Goal: Use online tool/utility

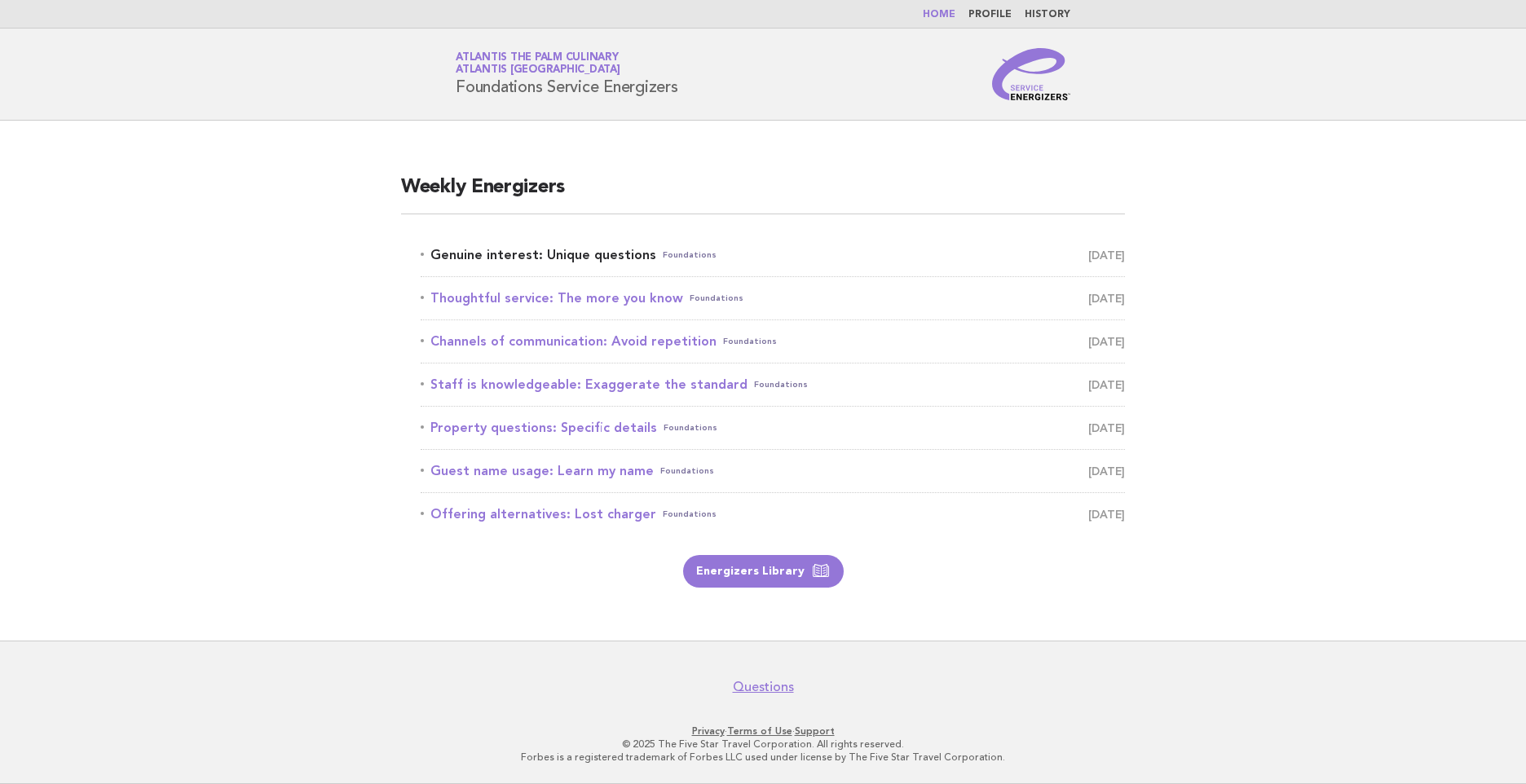
click at [808, 252] on link "Genuine interest: Unique questions Foundations [DATE]" at bounding box center [772, 255] width 704 height 23
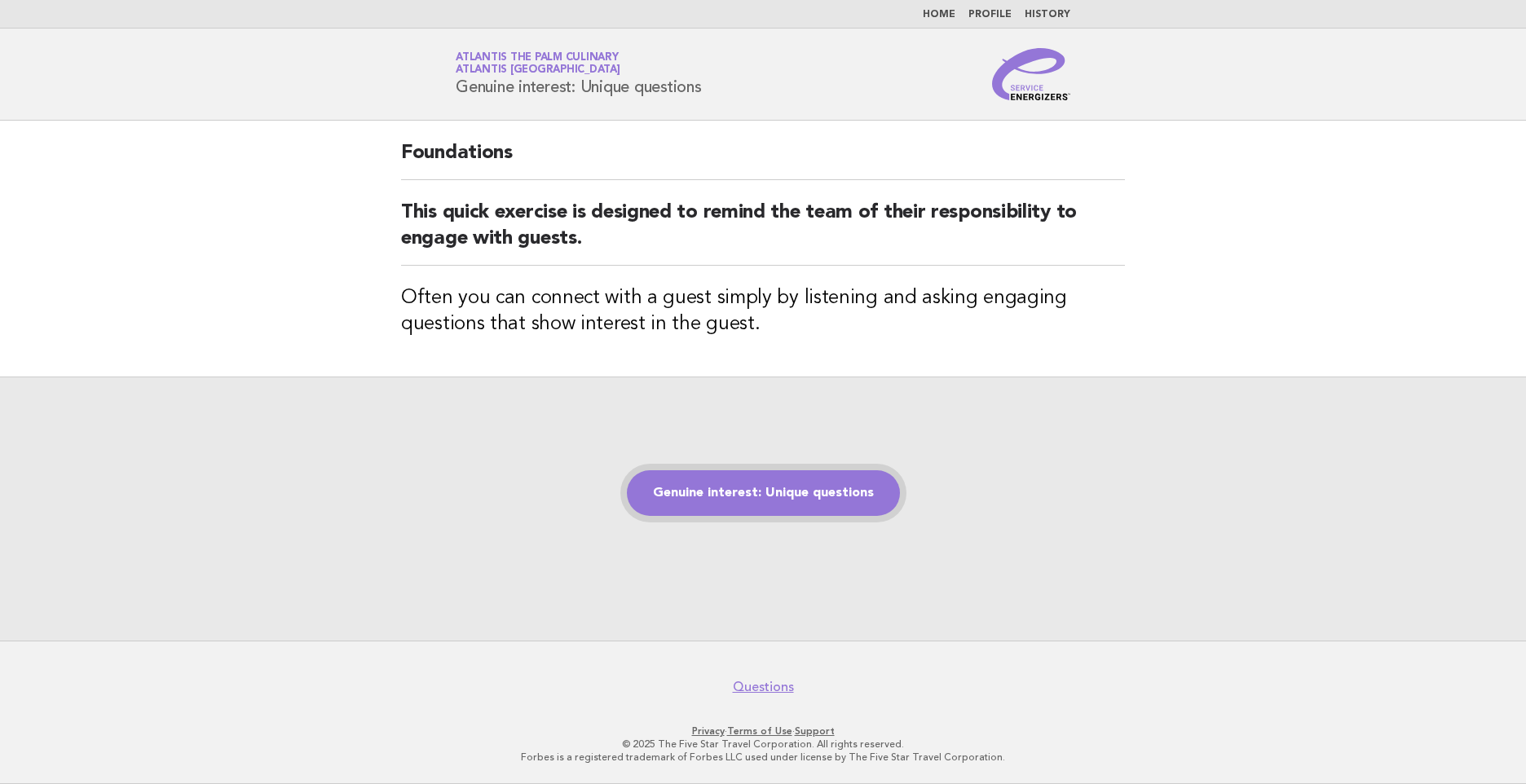
click at [765, 500] on link "Genuine interest: Unique questions" at bounding box center [763, 493] width 273 height 45
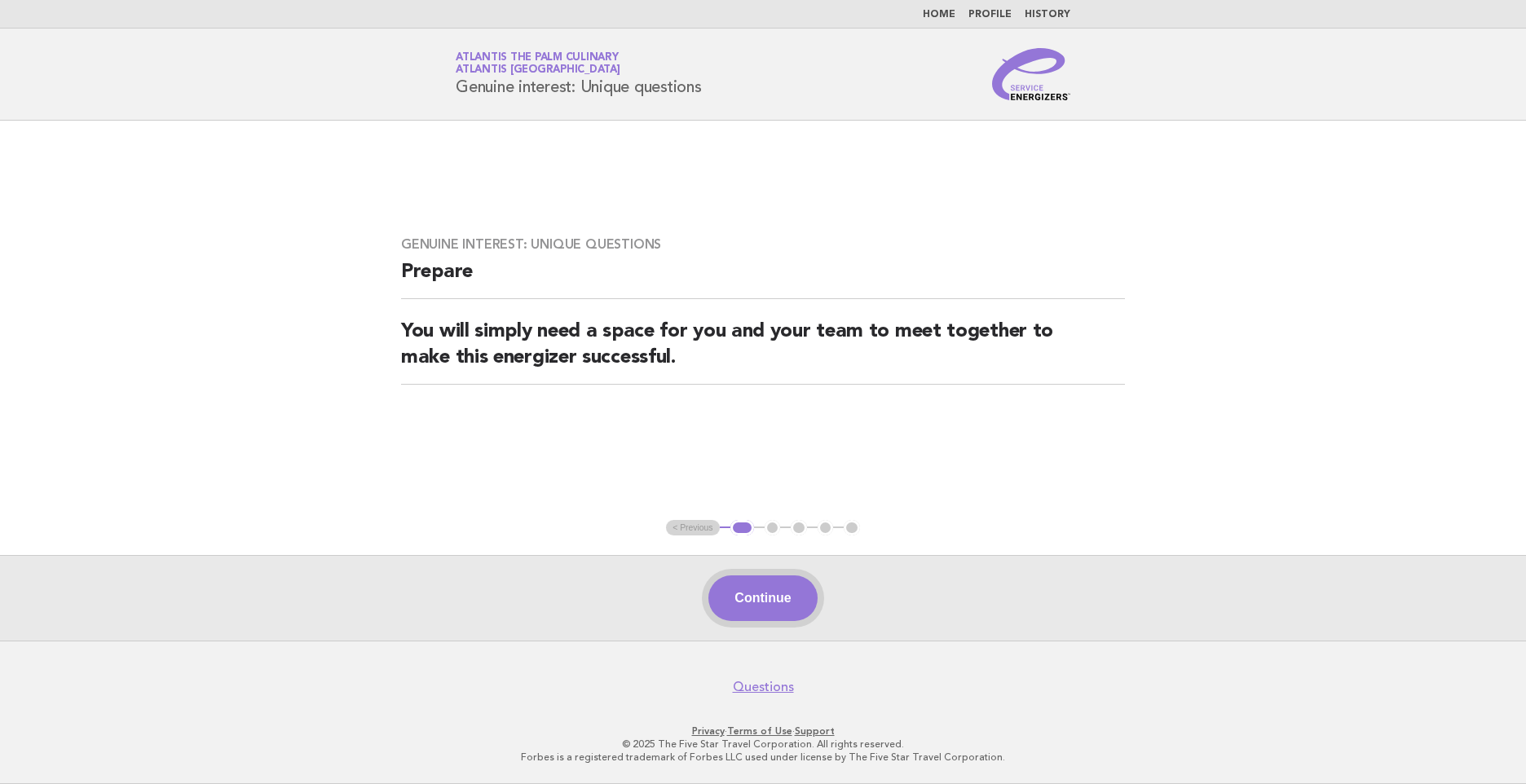
click at [742, 603] on button "Continue" at bounding box center [763, 598] width 108 height 45
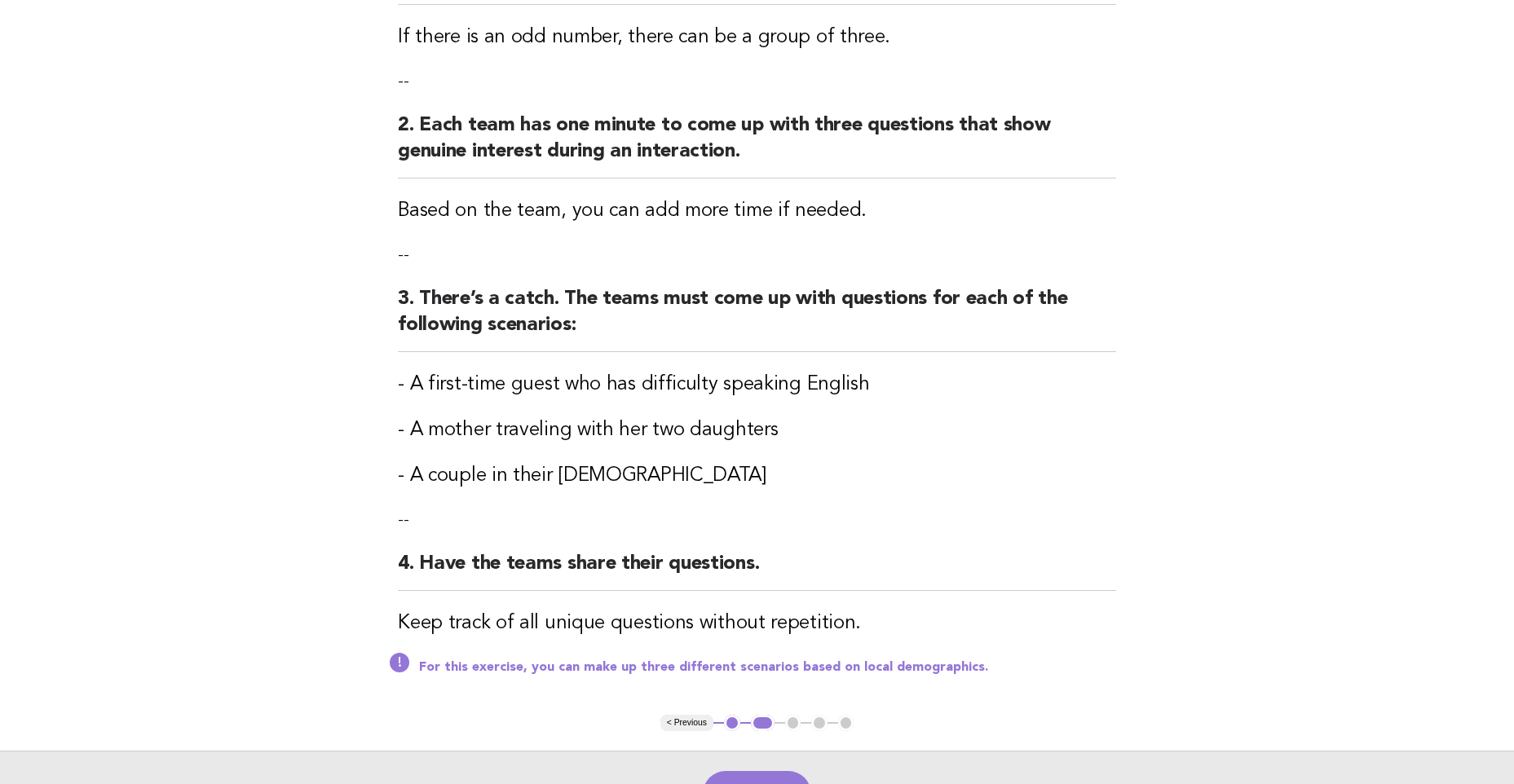
scroll to position [326, 0]
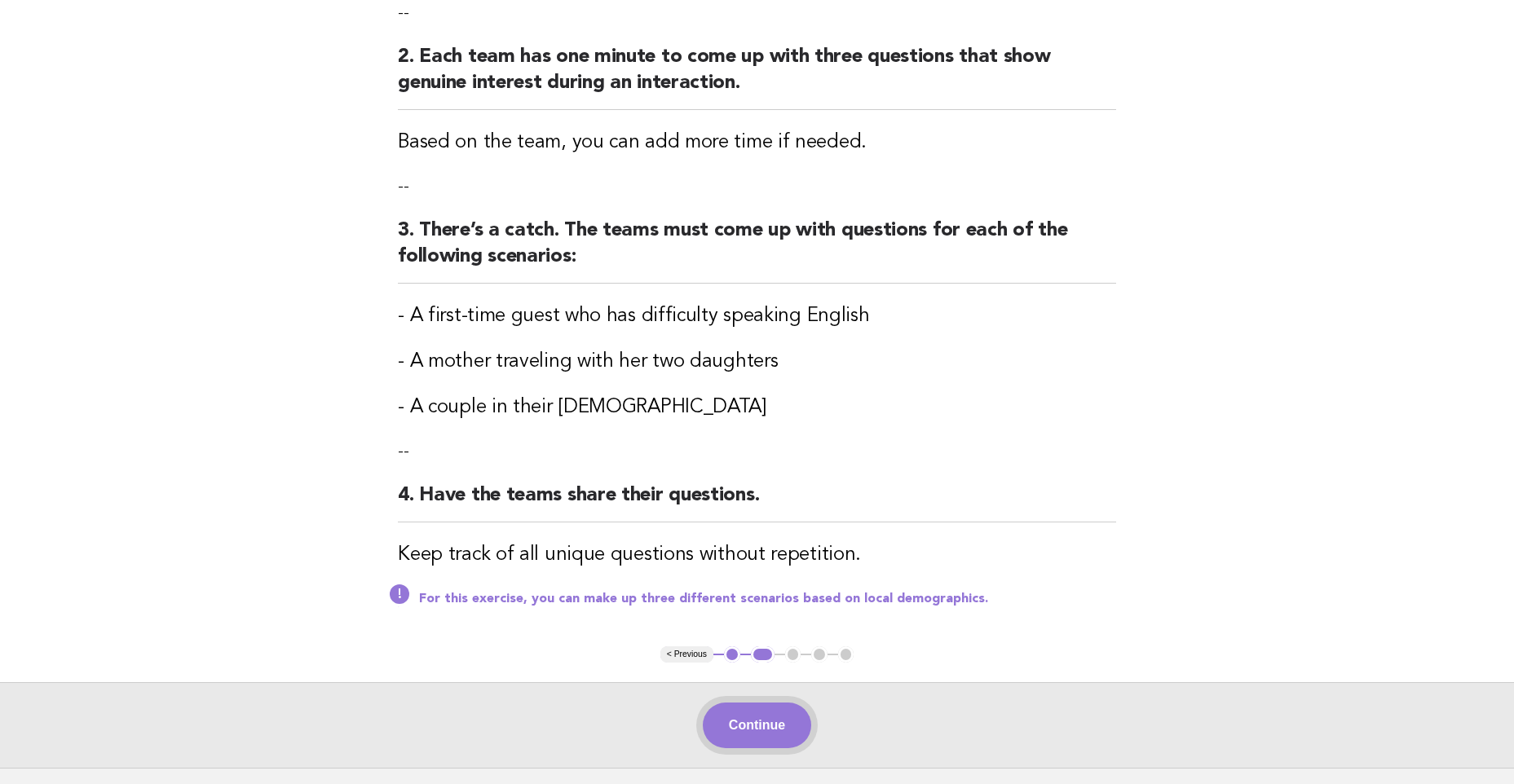
click at [739, 727] on button "Continue" at bounding box center [757, 725] width 108 height 45
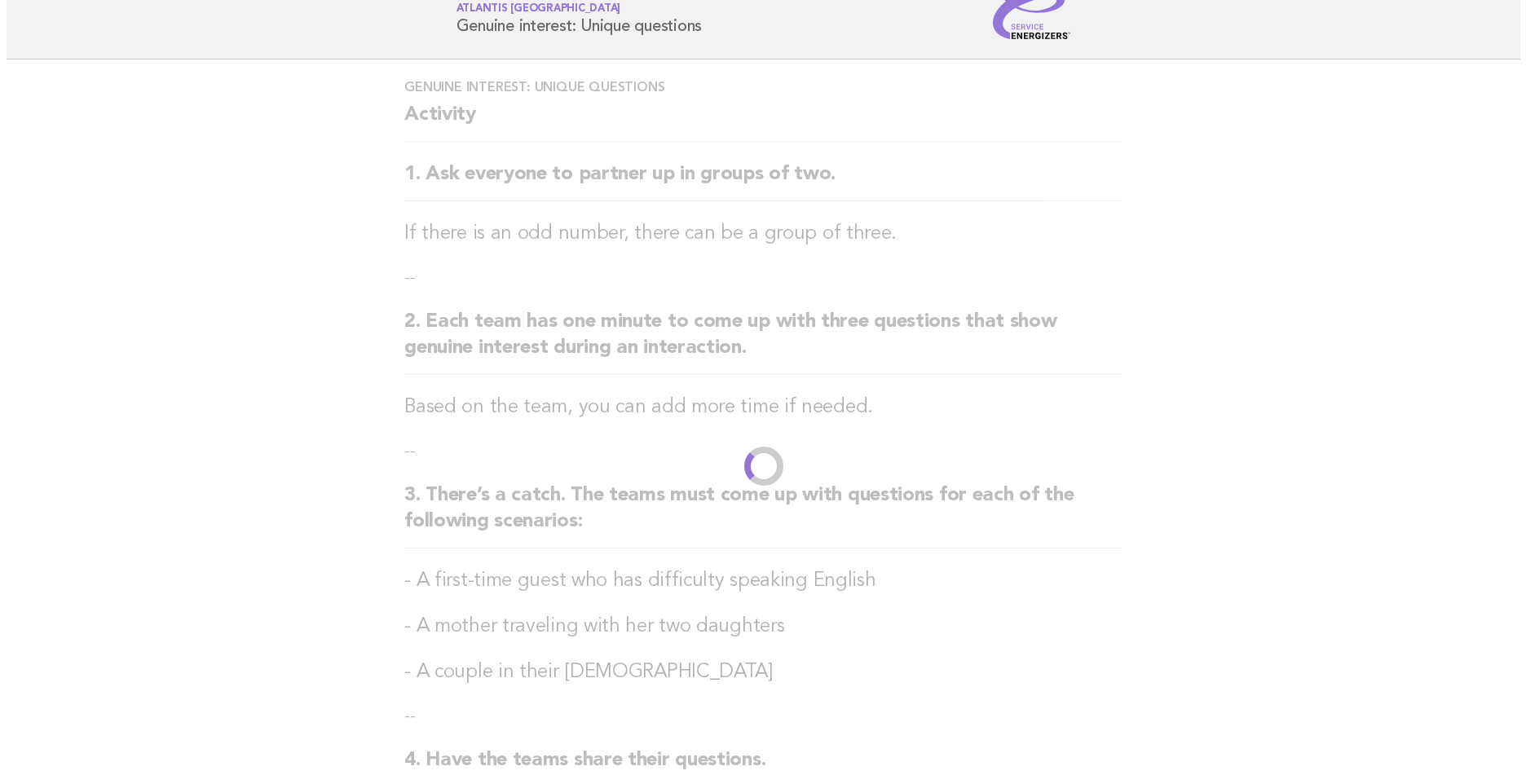
scroll to position [0, 0]
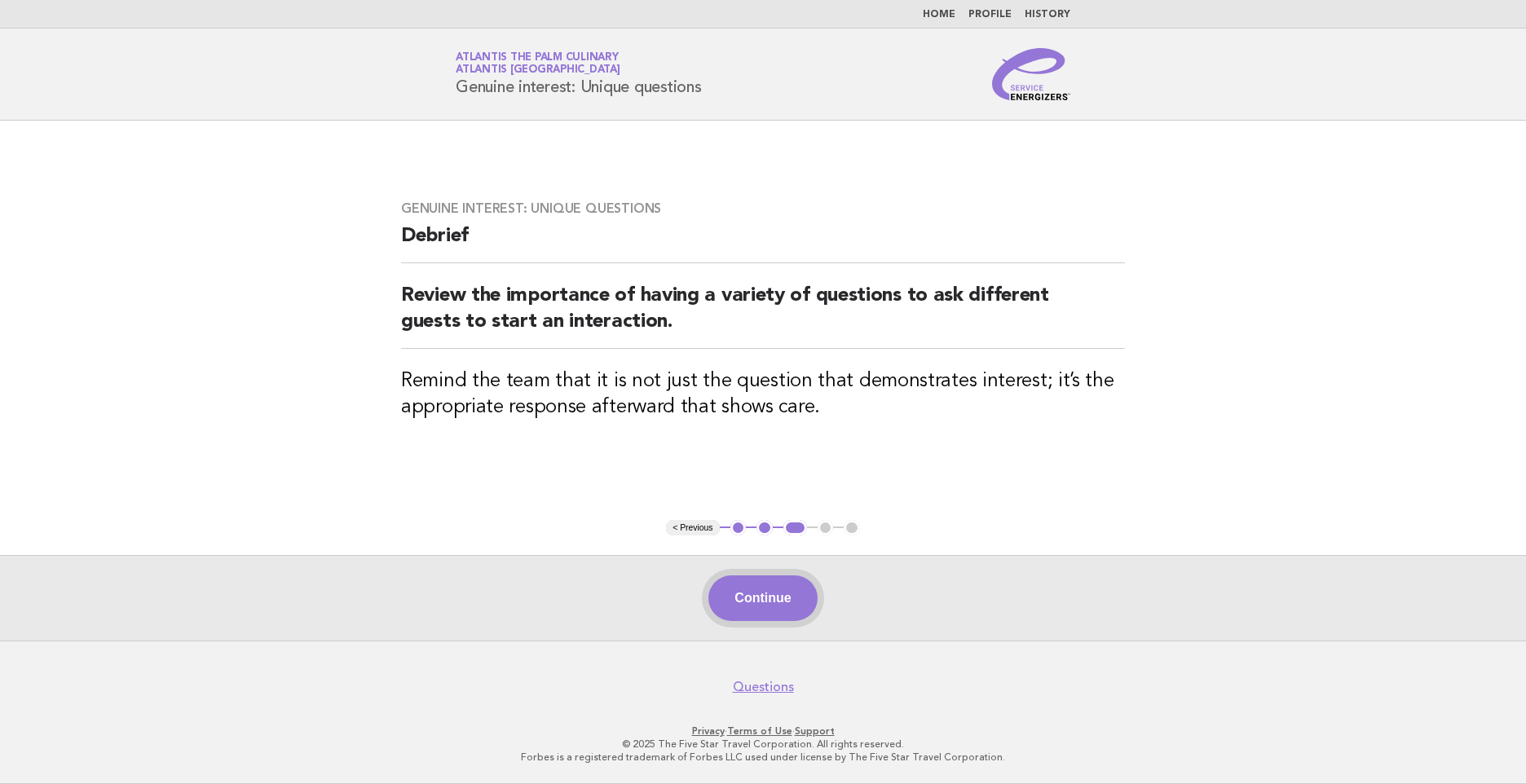
click at [744, 589] on button "Continue" at bounding box center [763, 598] width 108 height 45
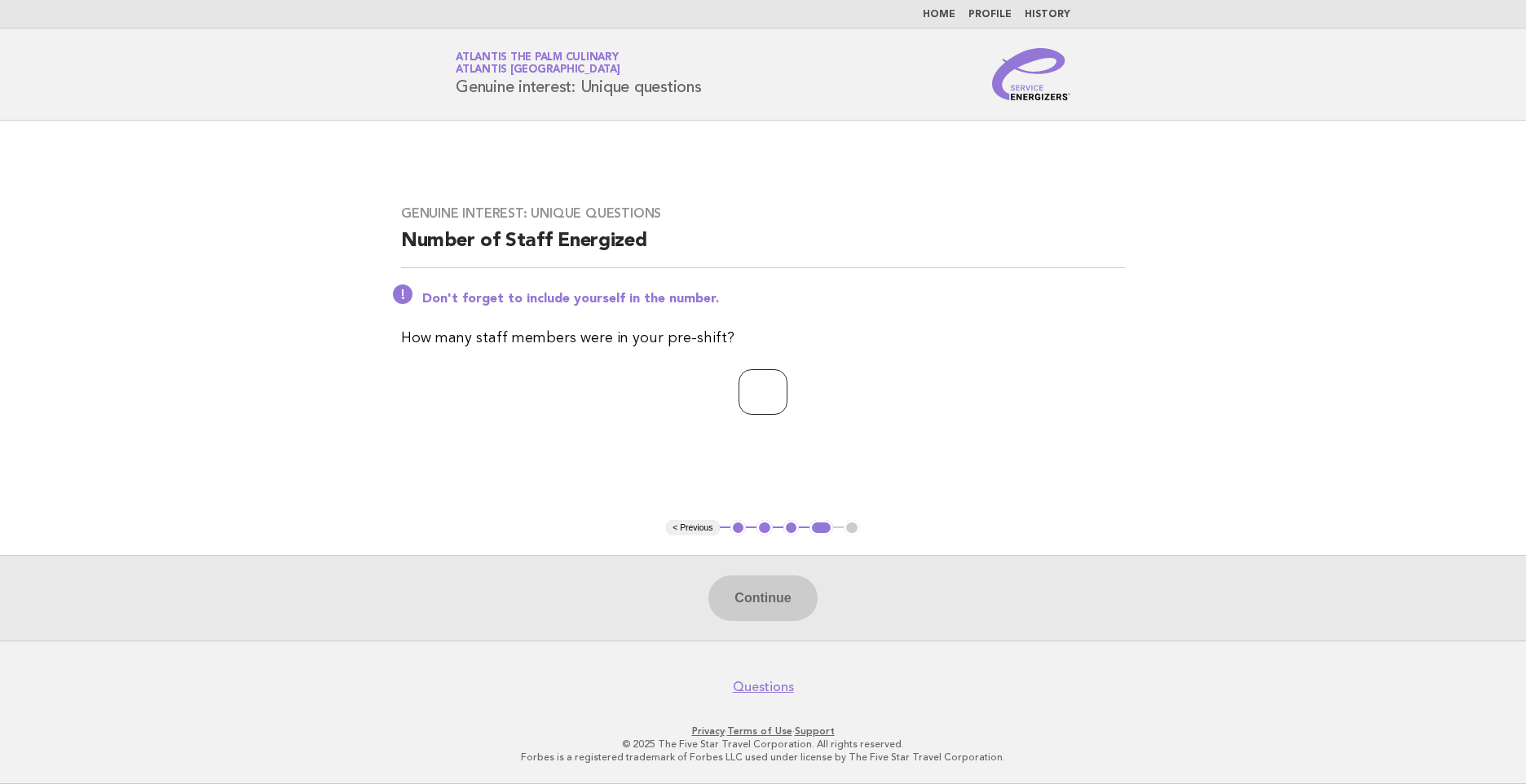
click at [739, 397] on input "number" at bounding box center [763, 392] width 49 height 45
type input "*"
click at [736, 593] on button "Continue" at bounding box center [763, 598] width 108 height 45
